Goal: Task Accomplishment & Management: Manage account settings

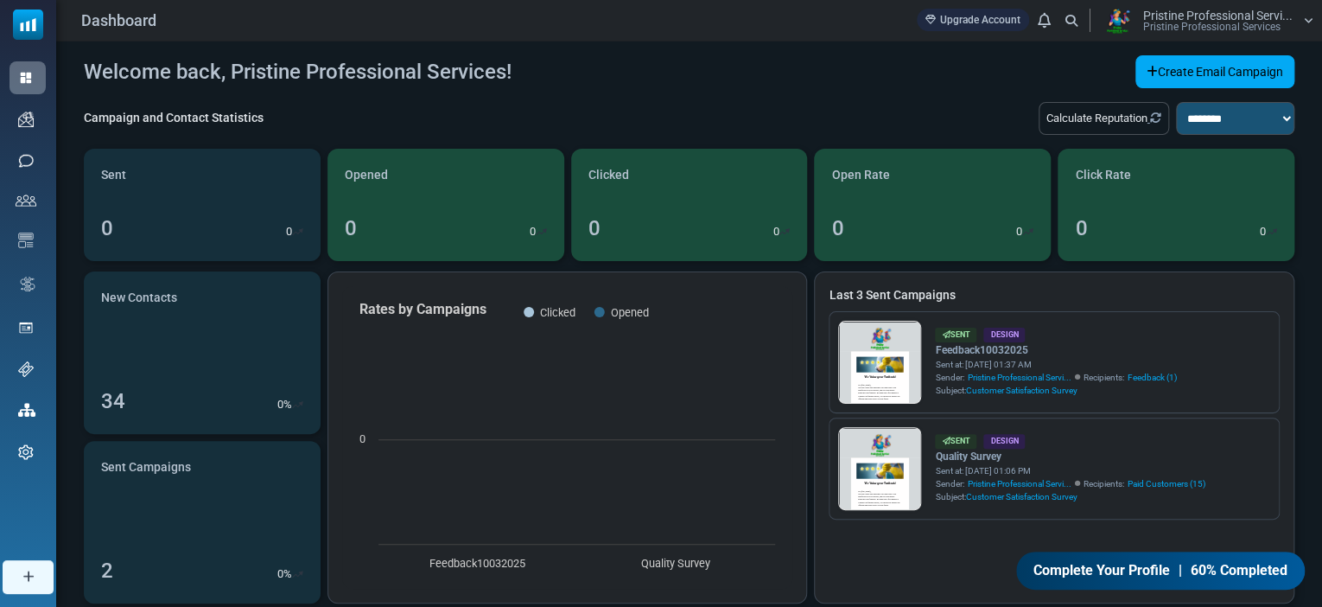
click at [0, 0] on span "Email Campaigns" at bounding box center [0, 0] width 0 height 0
click at [678, 87] on div "Welcome back, Pristine Professional Services! Create Email Campaign" at bounding box center [689, 71] width 1211 height 33
click at [878, 468] on link at bounding box center [880, 516] width 82 height 177
click at [0, 0] on span "Contacts" at bounding box center [0, 0] width 0 height 0
click at [0, 0] on link "Contacts" at bounding box center [0, 0] width 0 height 0
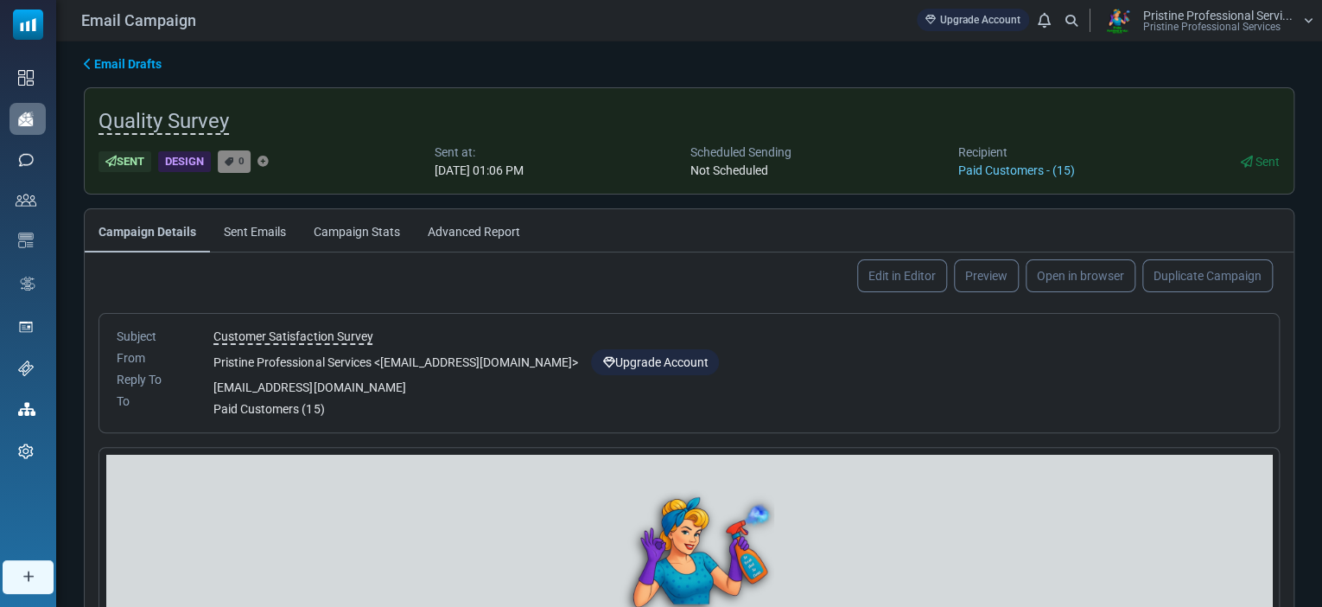
click at [350, 234] on link "Campaign Stats" at bounding box center [357, 230] width 114 height 43
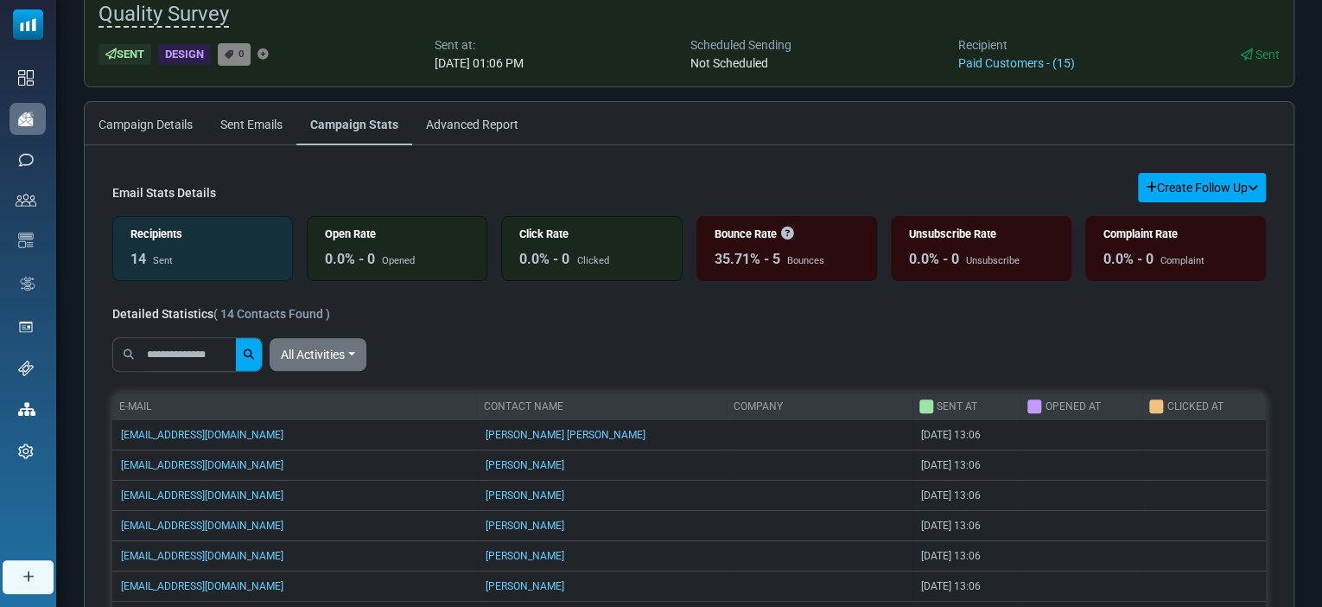
scroll to position [188, 0]
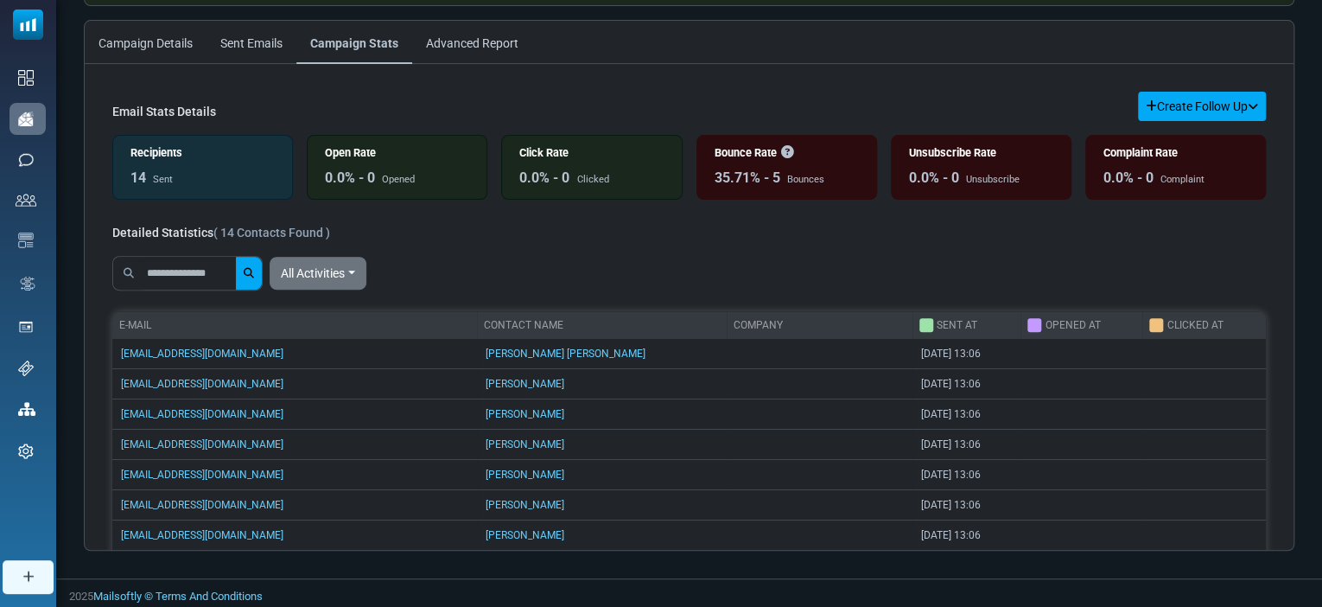
drag, startPoint x: 1287, startPoint y: 291, endPoint x: 1297, endPoint y: 395, distance: 104.2
click at [1297, 395] on div "Email Drafts Quality Survey Sent Design 0 Sent at: October 01, 2025 at 01:06 PM…" at bounding box center [689, 215] width 1266 height 725
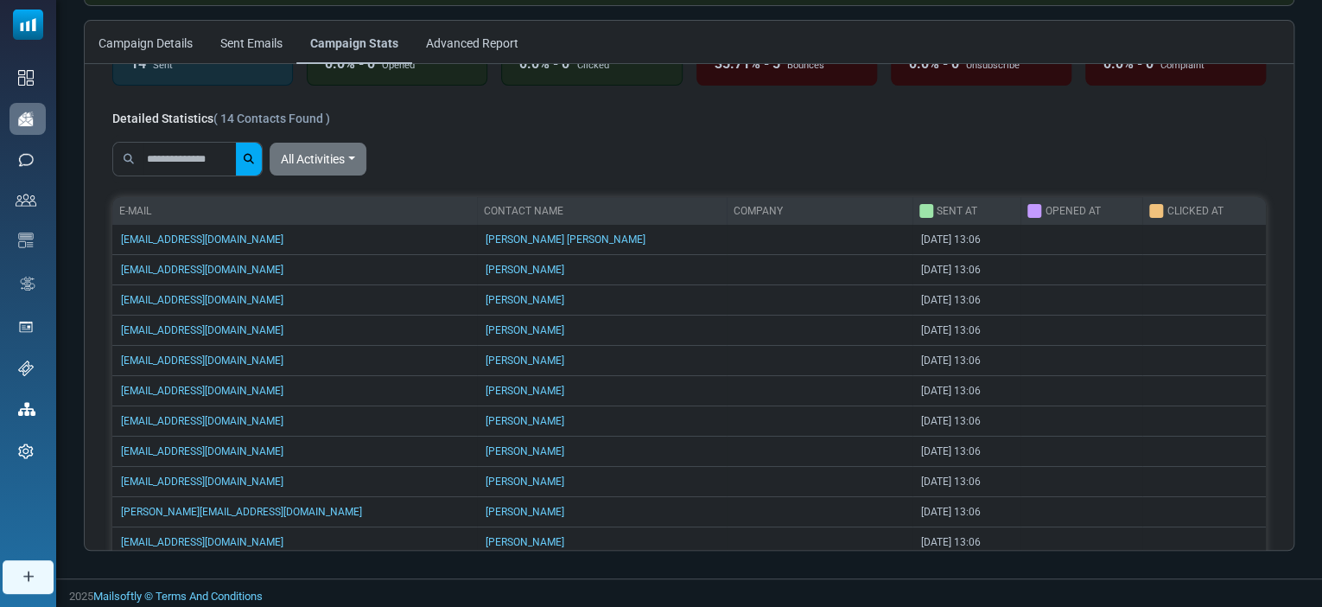
scroll to position [44, 0]
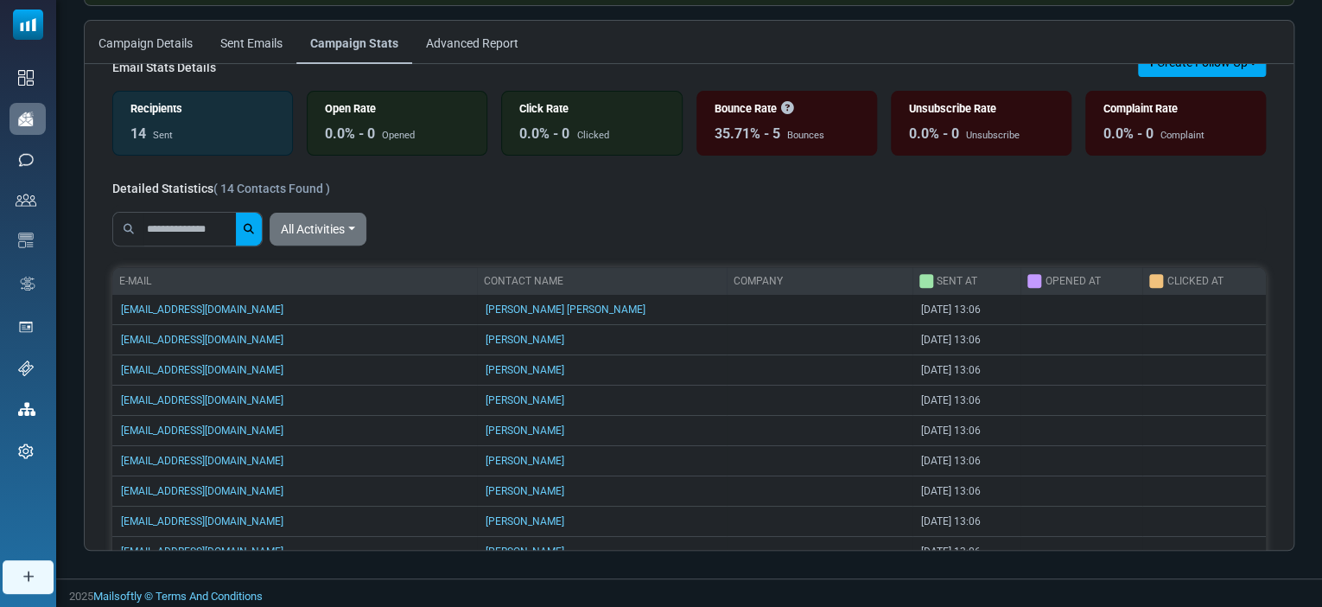
click at [850, 197] on div "Email Stats Details Create Follow Up Create a list from Filter Results Create a…" at bounding box center [689, 424] width 1154 height 752
click at [743, 127] on div "35.71% - 5" at bounding box center [748, 134] width 66 height 21
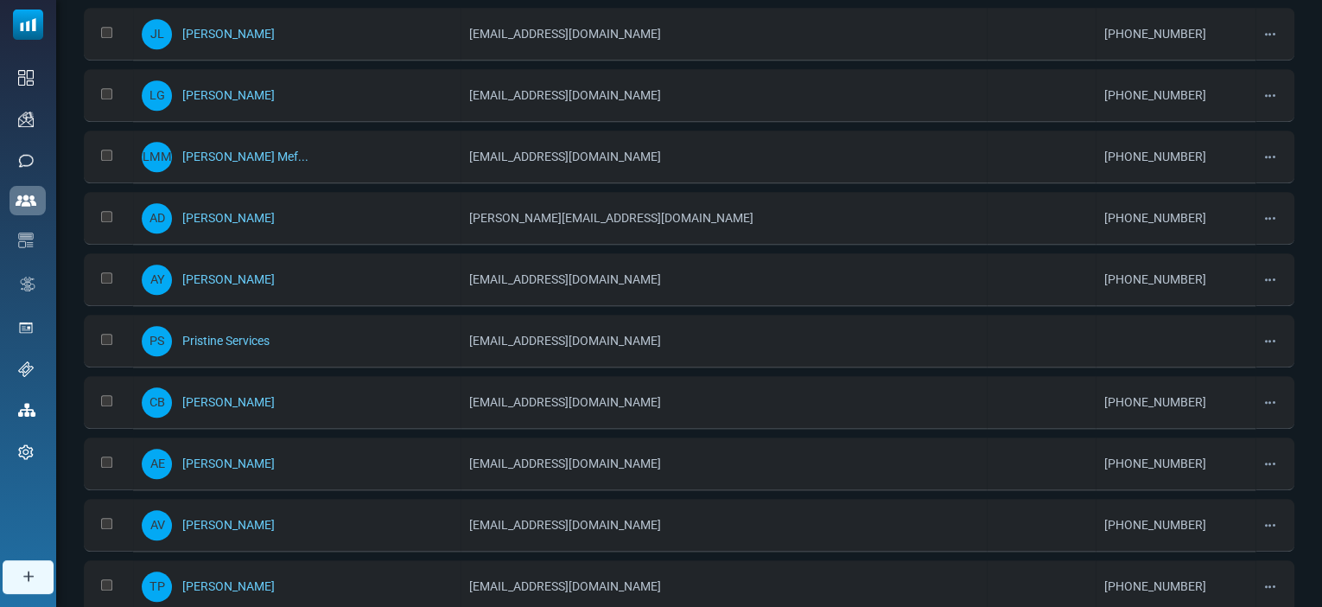
scroll to position [655, 0]
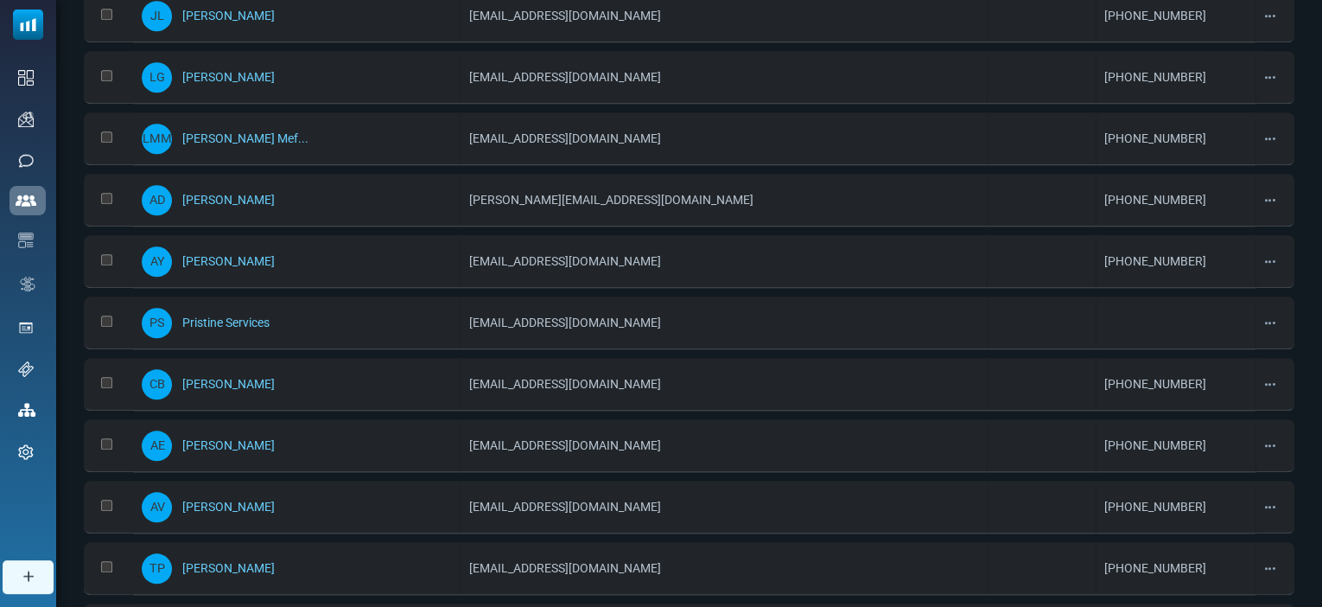
click at [232, 561] on link "[PERSON_NAME]" at bounding box center [227, 568] width 92 height 14
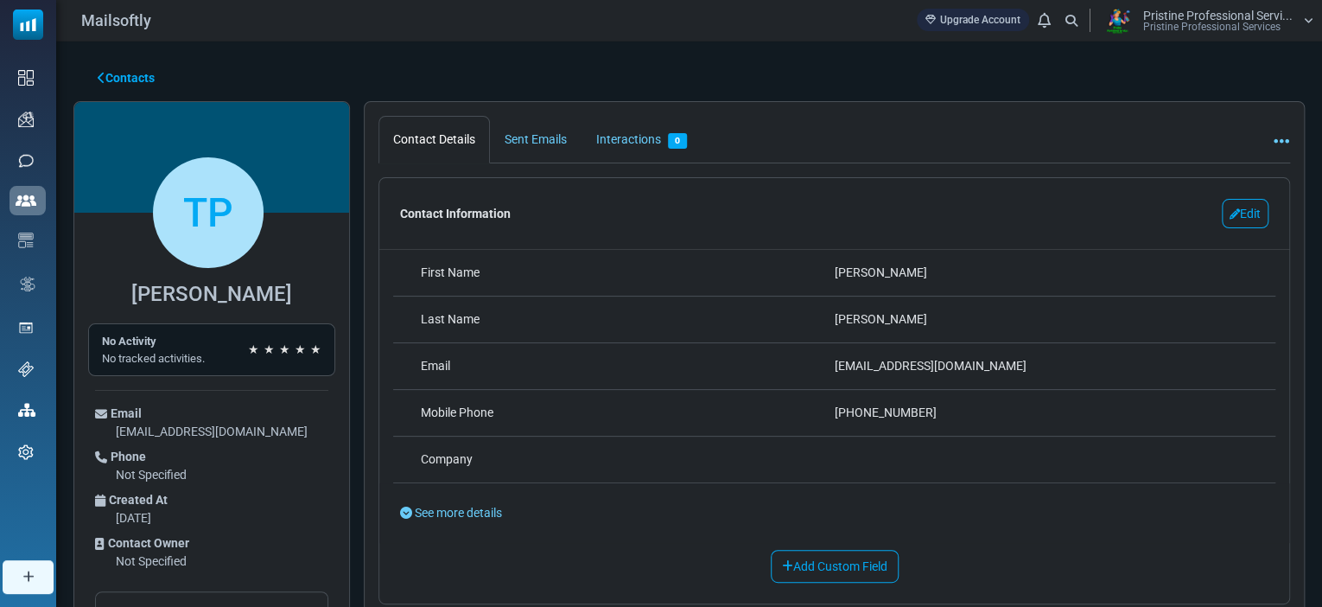
click at [1241, 215] on link "Edit" at bounding box center [1245, 213] width 47 height 29
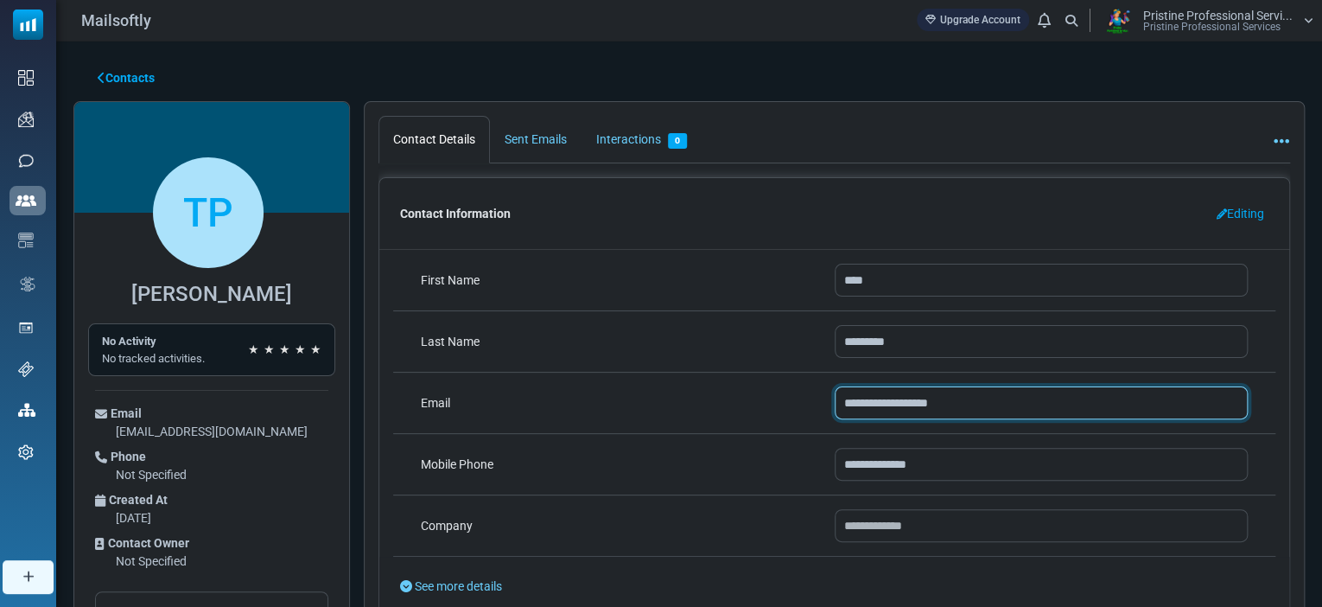
click at [888, 402] on input "**********" at bounding box center [1042, 402] width 414 height 33
type input "**********"
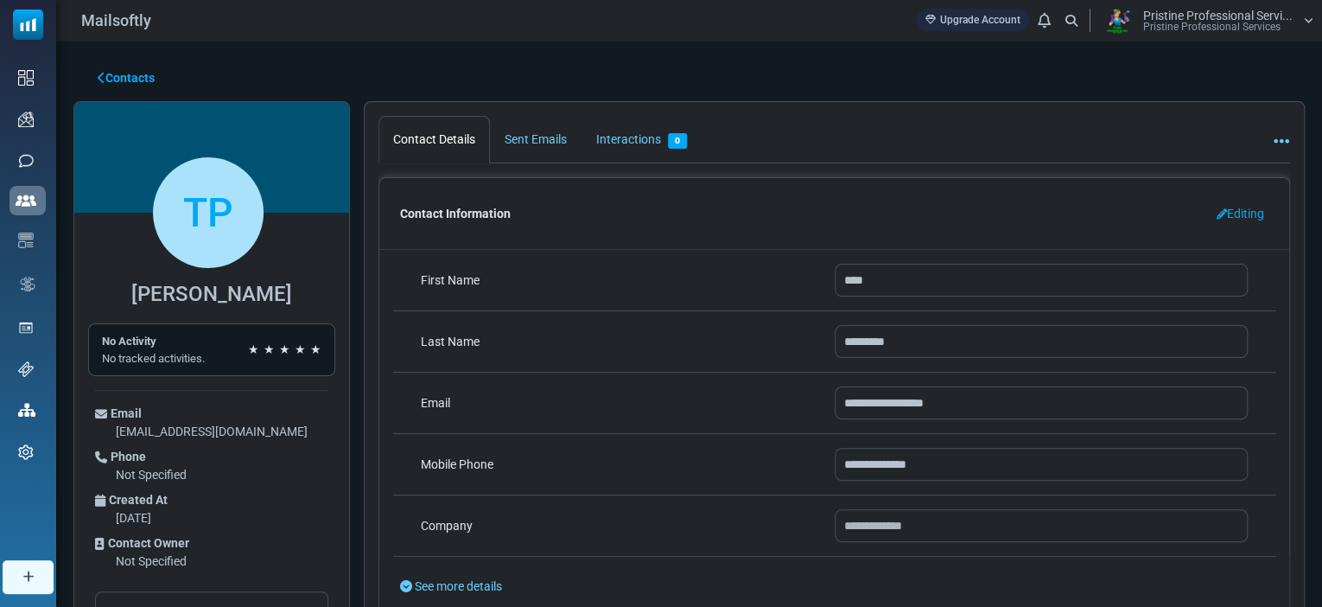
click at [1006, 131] on ul "Contact Details Sent Emails Interactions 0 Remove" at bounding box center [835, 140] width 912 height 48
